Goal: Find specific page/section: Find specific page/section

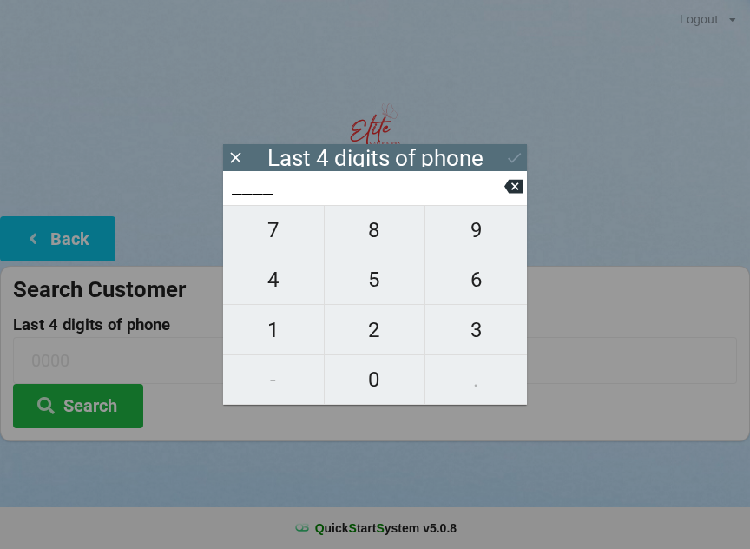
click at [379, 241] on span "8" at bounding box center [375, 230] width 101 height 36
type input "8___"
click at [277, 290] on span "4" at bounding box center [273, 279] width 101 height 36
type input "84__"
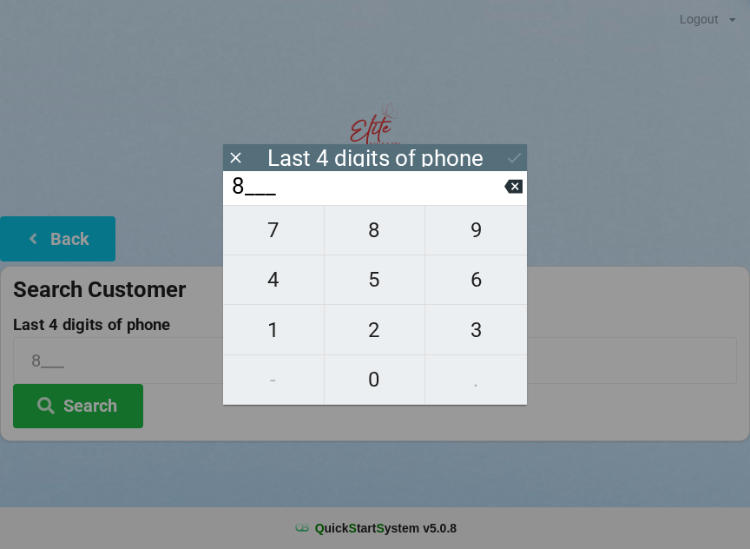
type input "84__"
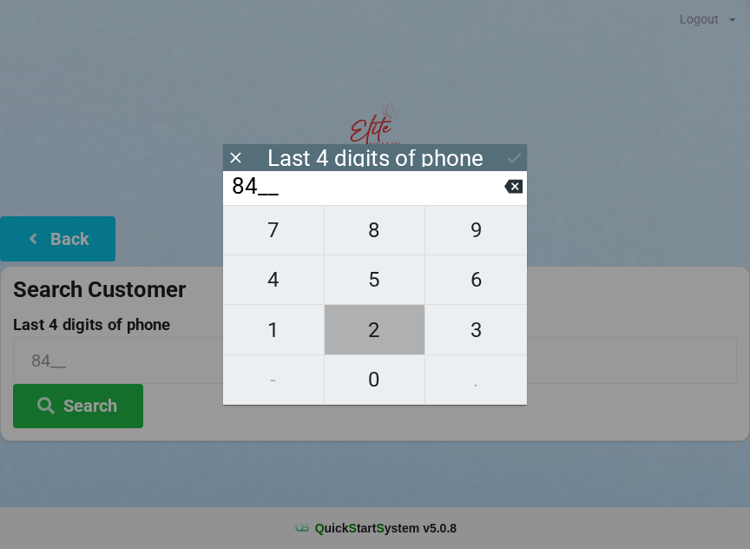
click at [378, 337] on span "2" at bounding box center [375, 330] width 101 height 36
type input "842_"
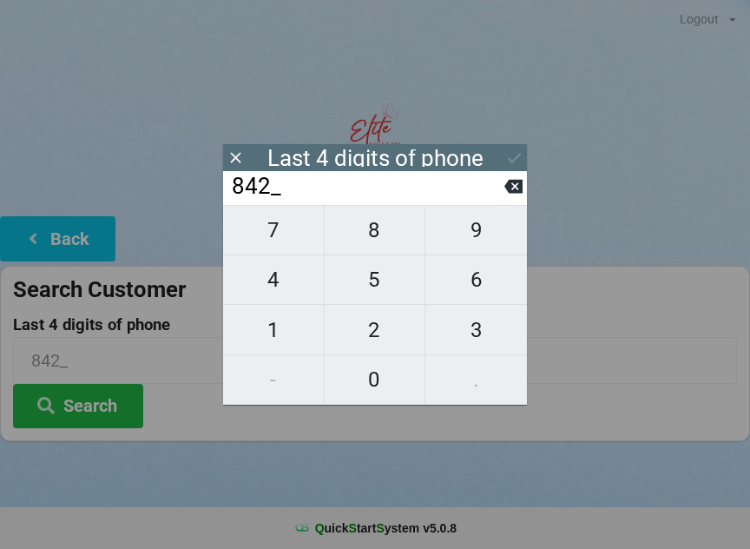
click at [273, 238] on span "7" at bounding box center [273, 230] width 101 height 36
type input "8427"
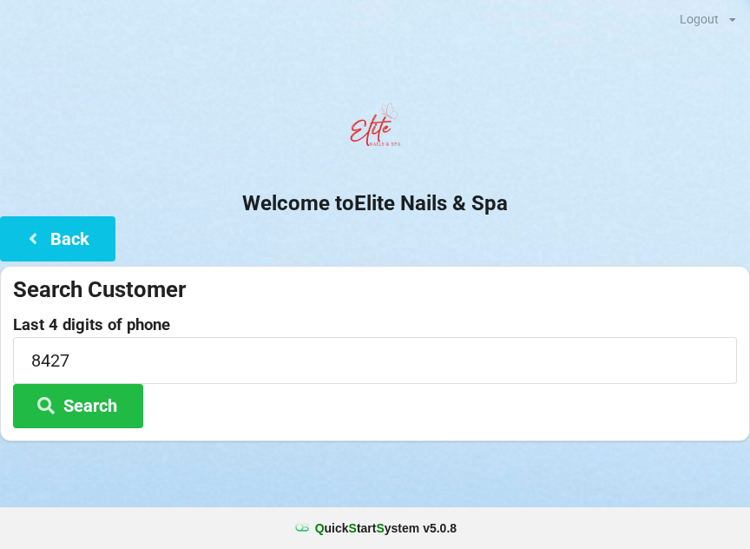
click at [528, 156] on div at bounding box center [375, 132] width 750 height 74
click at [102, 396] on button "Search" at bounding box center [78, 406] width 130 height 44
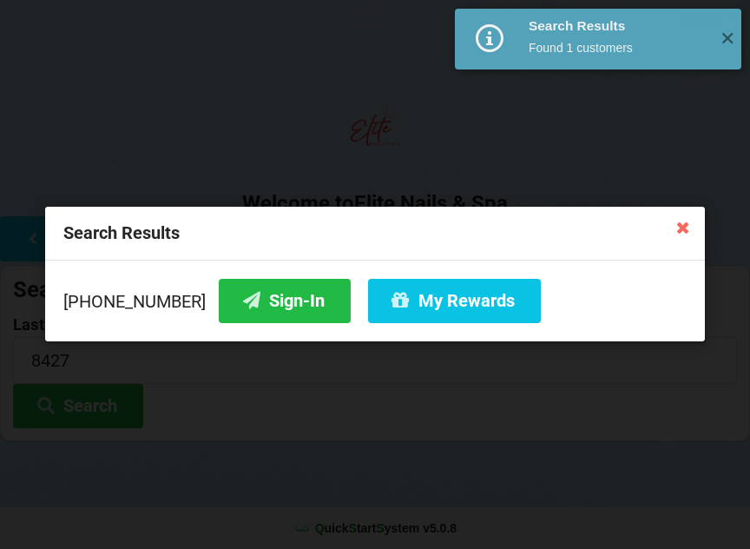
click at [264, 300] on button "Sign-In" at bounding box center [285, 301] width 132 height 44
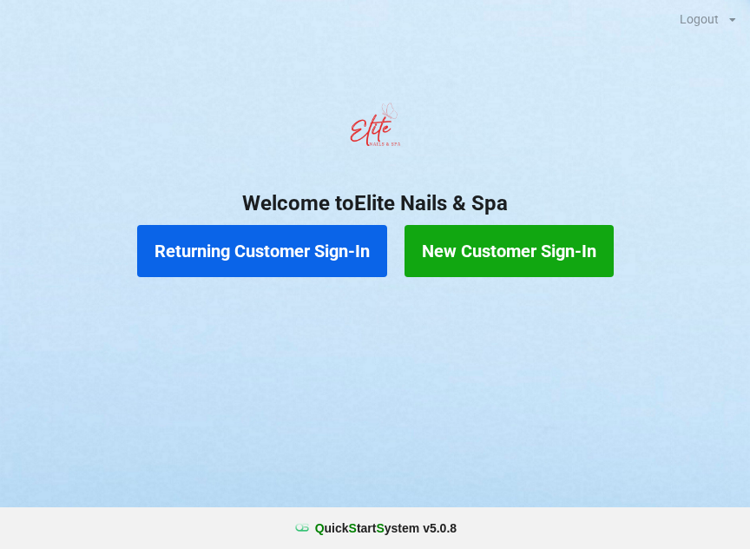
click at [297, 242] on button "Returning Customer Sign-In" at bounding box center [262, 251] width 250 height 52
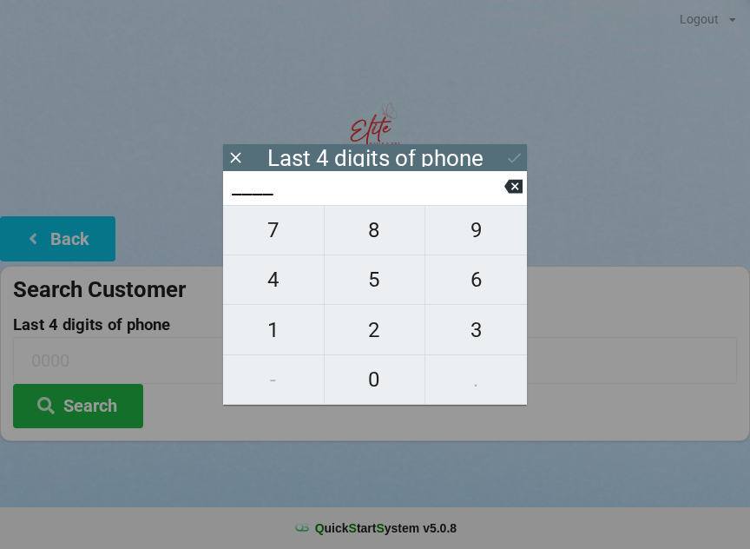
click at [274, 279] on span "4" at bounding box center [273, 279] width 101 height 36
type input "4___"
click at [268, 291] on span "4" at bounding box center [273, 279] width 101 height 36
type input "44__"
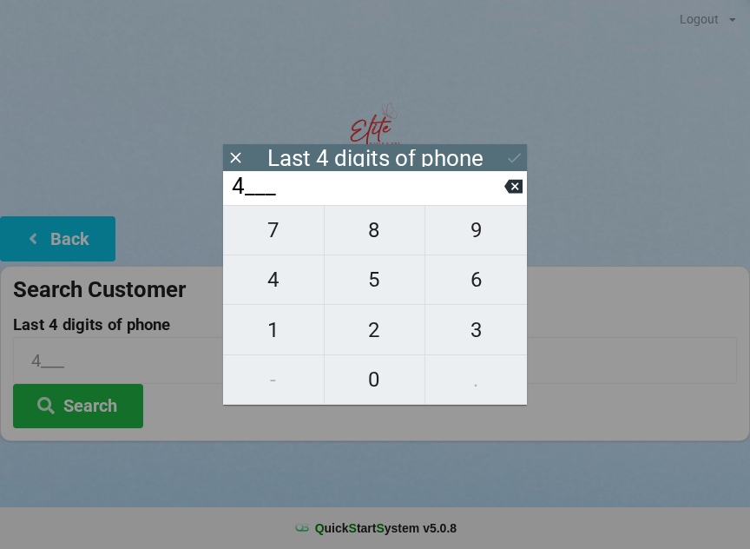
type input "44__"
click at [476, 334] on span "3" at bounding box center [476, 330] width 102 height 36
type input "443_"
click at [270, 285] on span "4" at bounding box center [273, 279] width 101 height 36
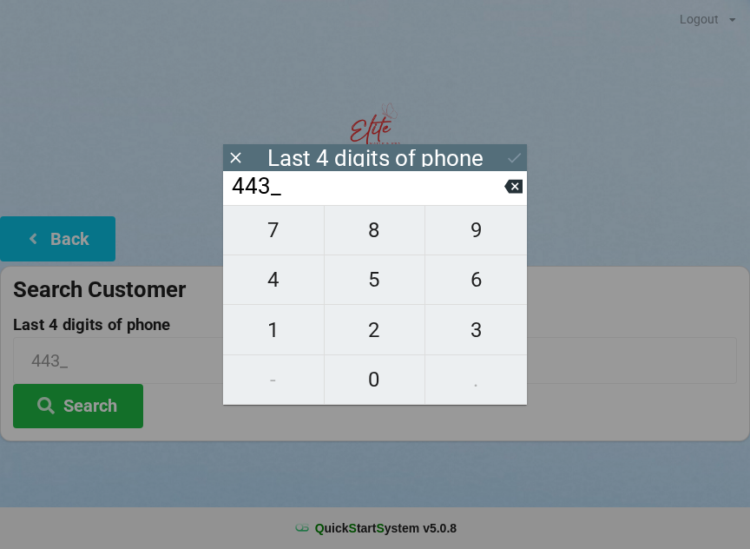
type input "4434"
click at [278, 324] on div "7 8 9 4 5 6 1 2 3 - 0 ." at bounding box center [375, 305] width 304 height 200
click at [484, 284] on div "7 8 9 4 5 6 1 2 3 - 0 ." at bounding box center [375, 305] width 304 height 200
click at [505, 195] on icon at bounding box center [513, 186] width 18 height 18
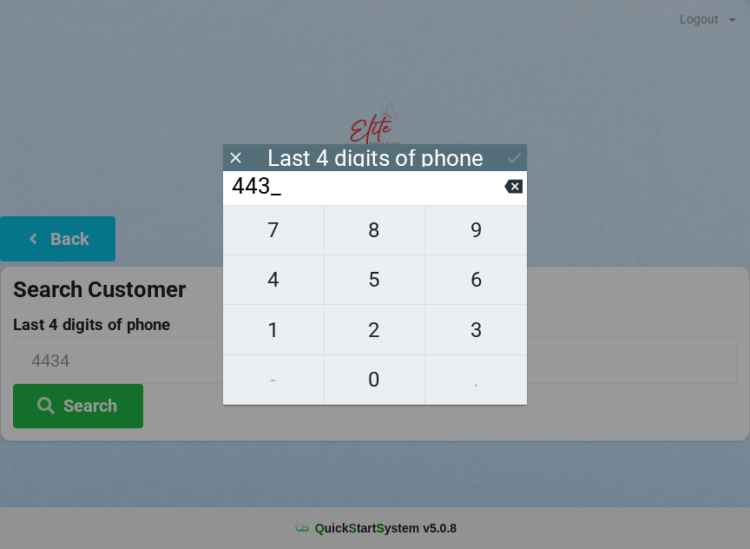
click at [509, 194] on icon at bounding box center [513, 187] width 18 height 14
click at [503, 200] on input "44__" at bounding box center [367, 187] width 274 height 28
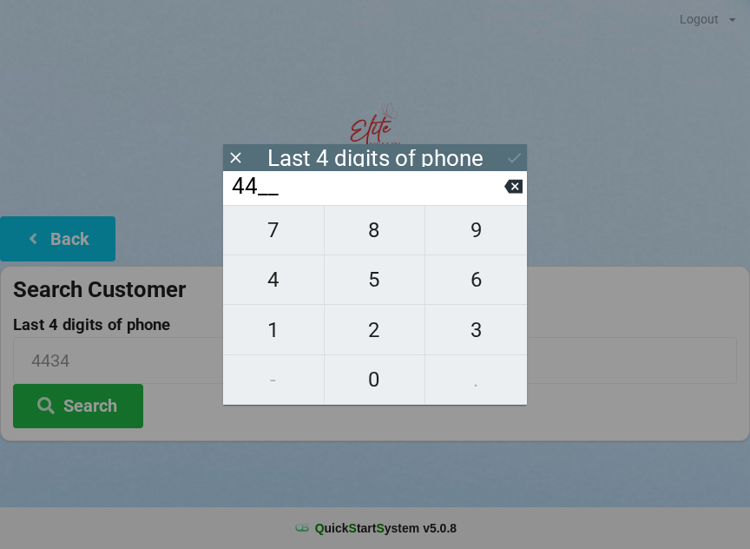
click at [505, 195] on icon at bounding box center [513, 186] width 18 height 18
click at [509, 194] on icon at bounding box center [513, 187] width 18 height 14
click at [512, 191] on icon at bounding box center [513, 187] width 18 height 14
click at [477, 285] on span "6" at bounding box center [476, 279] width 102 height 36
type input "6___"
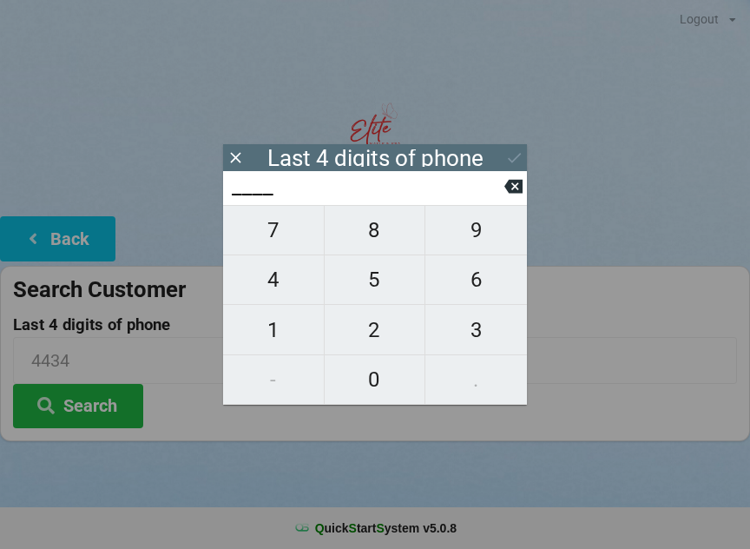
type input "6___"
click at [373, 240] on span "8" at bounding box center [375, 230] width 101 height 36
type input "68__"
click at [477, 335] on span "3" at bounding box center [476, 330] width 102 height 36
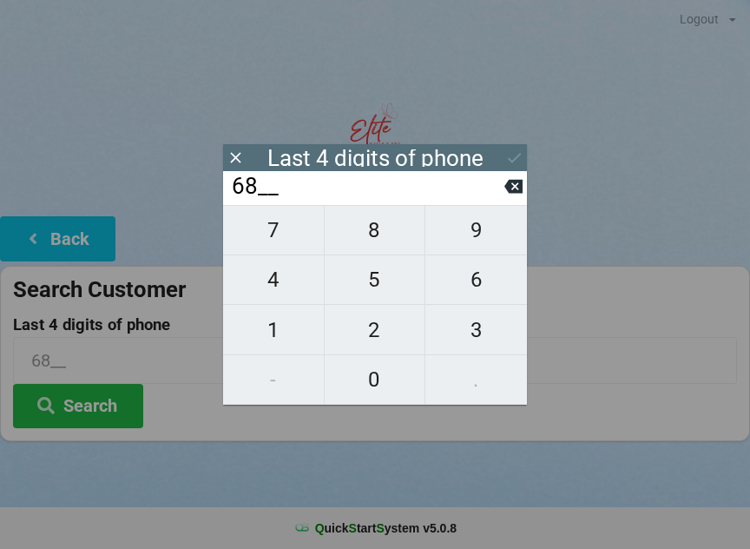
type input "683_"
click at [278, 287] on span "4" at bounding box center [273, 279] width 101 height 36
type input "6834"
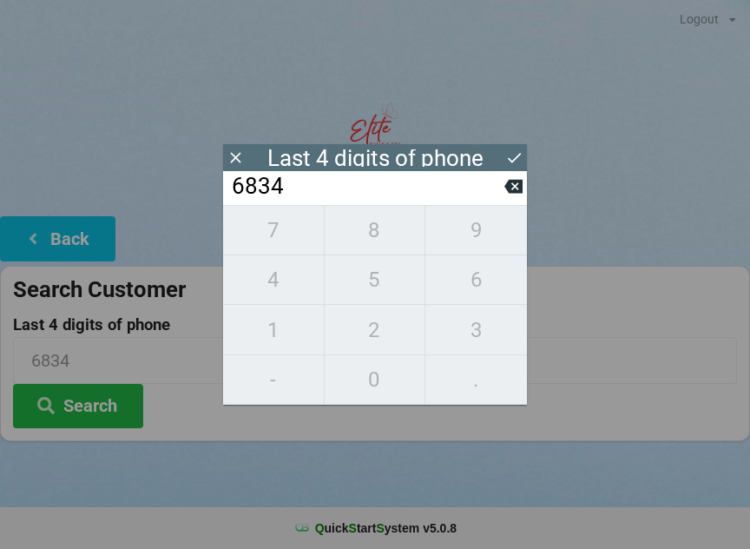
click at [516, 154] on icon at bounding box center [514, 157] width 18 height 18
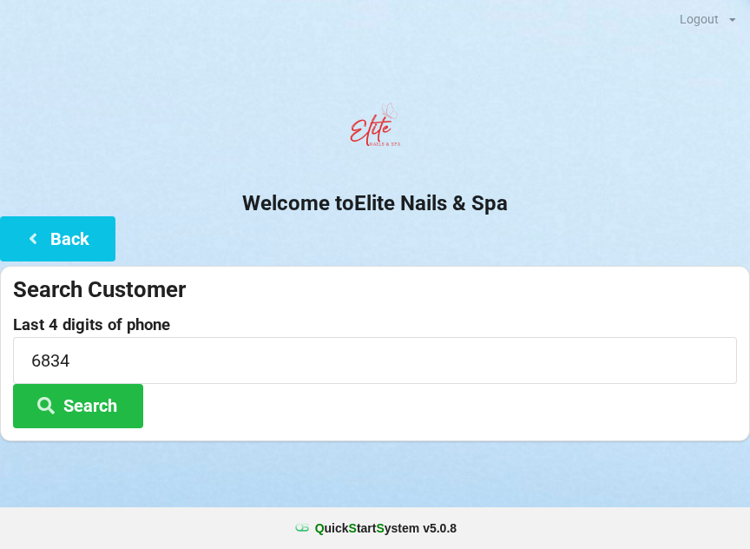
click at [94, 404] on button "Search" at bounding box center [78, 406] width 130 height 44
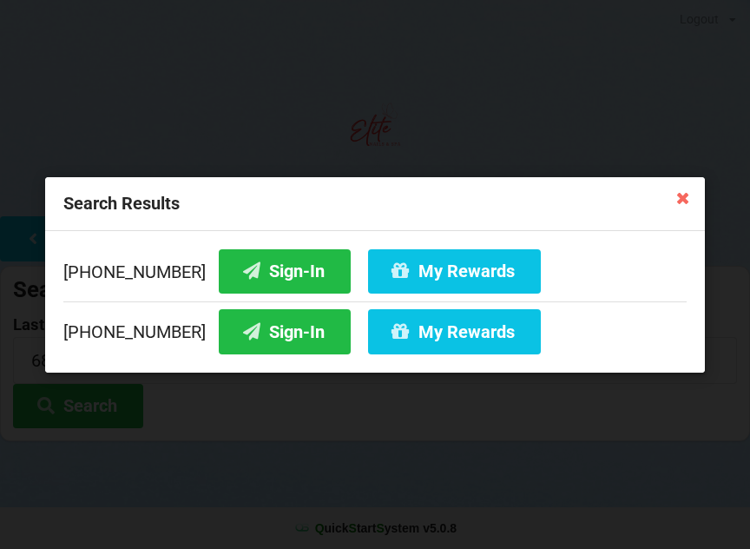
click at [254, 262] on button "Sign-In" at bounding box center [285, 270] width 132 height 44
